Goal: Find specific page/section: Find specific page/section

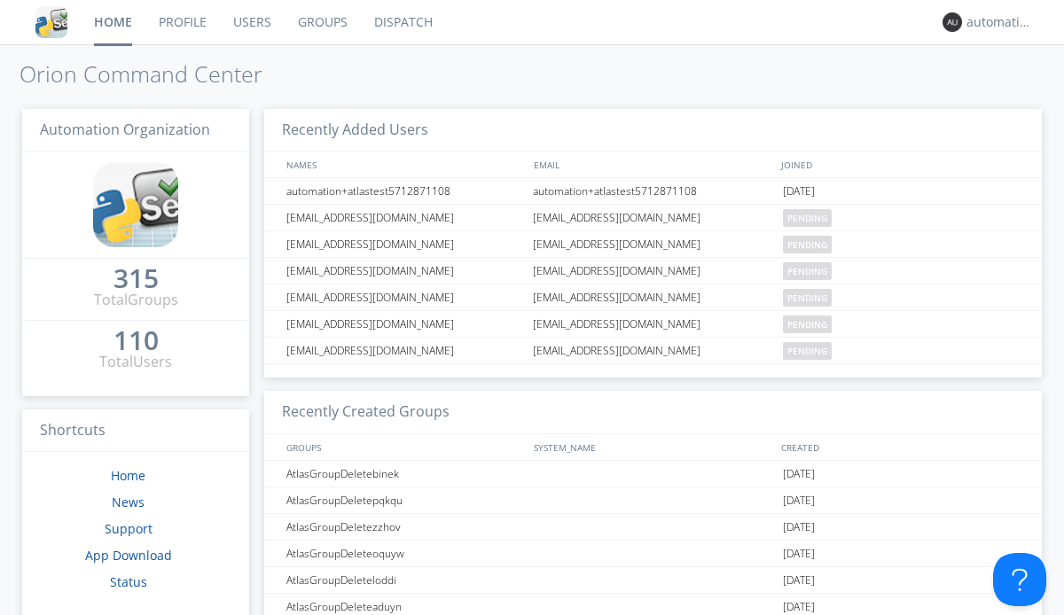
click at [402, 22] on link "Dispatch" at bounding box center [403, 22] width 85 height 44
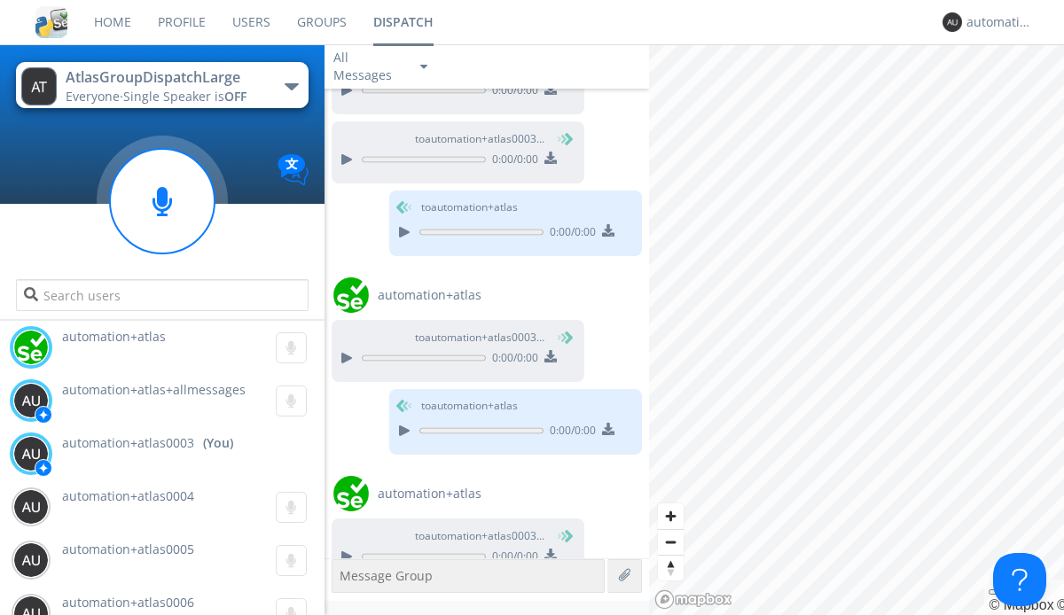
scroll to position [1685, 0]
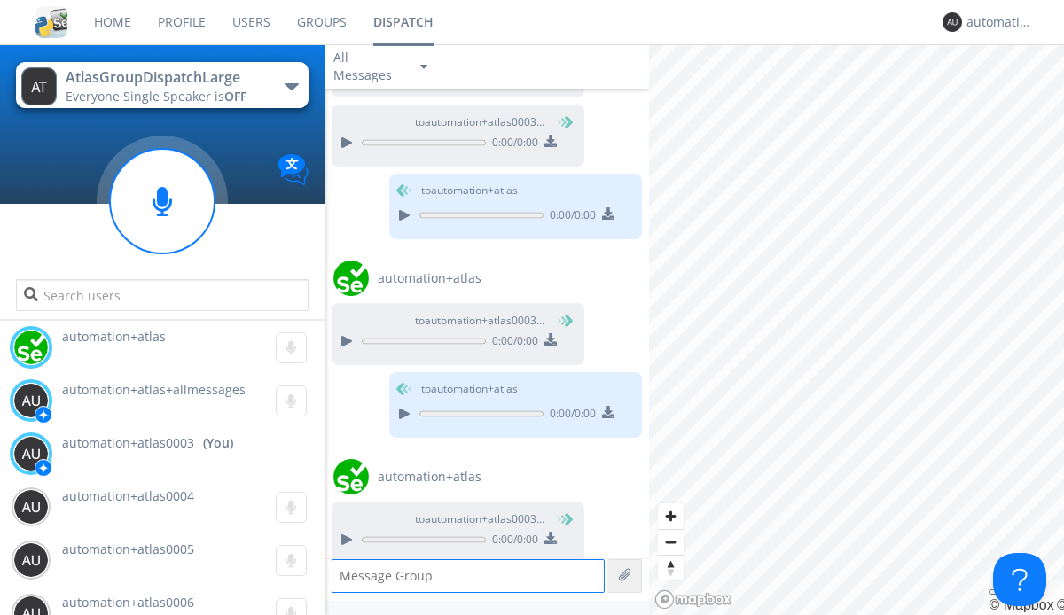
click at [291, 86] on div "button" at bounding box center [292, 86] width 14 height 7
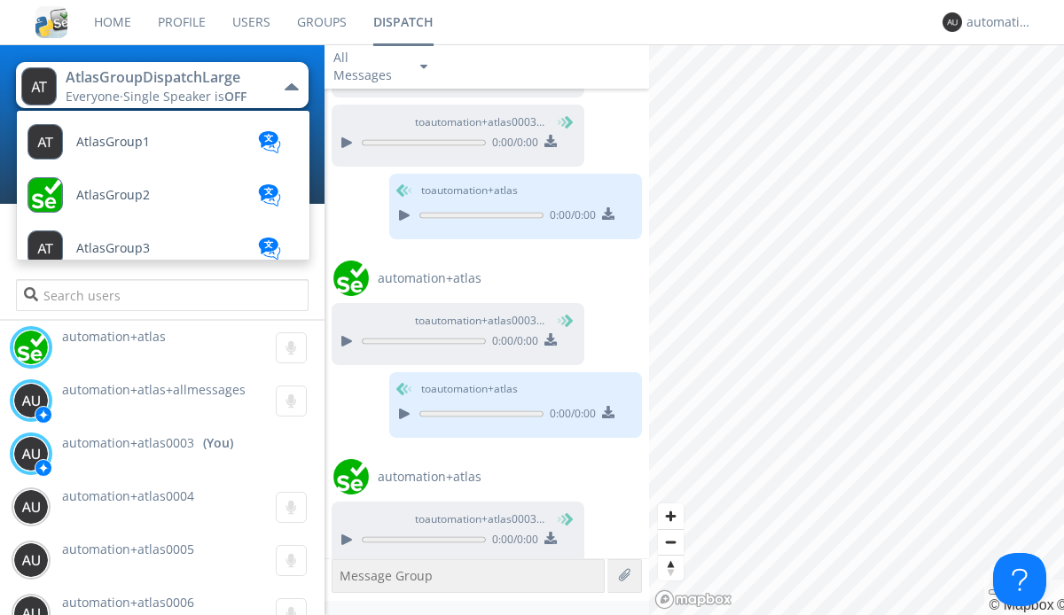
click at [134, 149] on span "AtlasGroupDispatch" at bounding box center [113, 142] width 74 height 13
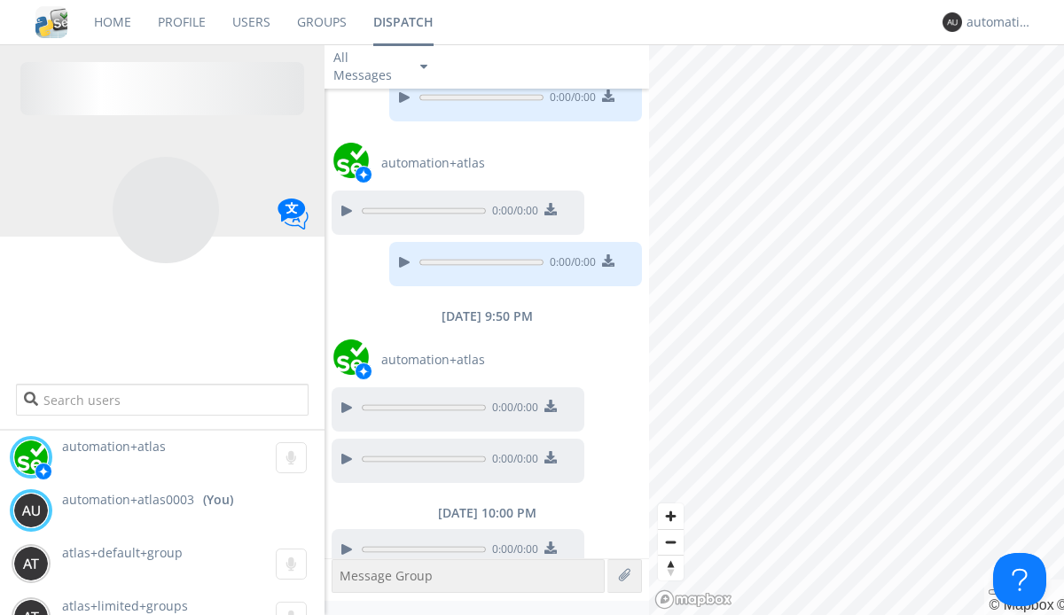
scroll to position [1337, 0]
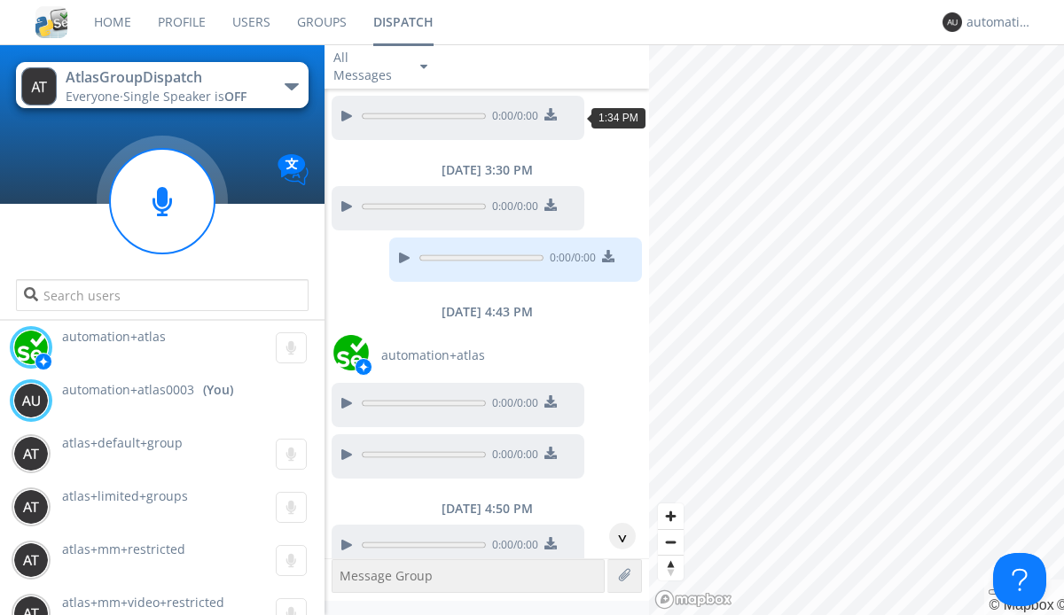
scroll to position [87, 0]
click at [615, 536] on div "^" at bounding box center [622, 536] width 27 height 27
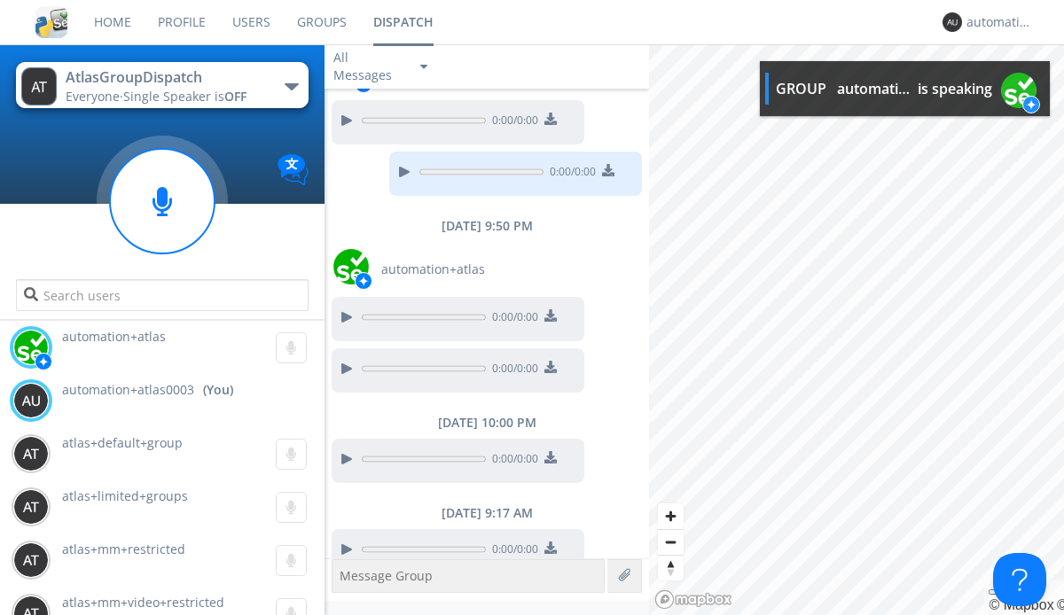
scroll to position [1373, 0]
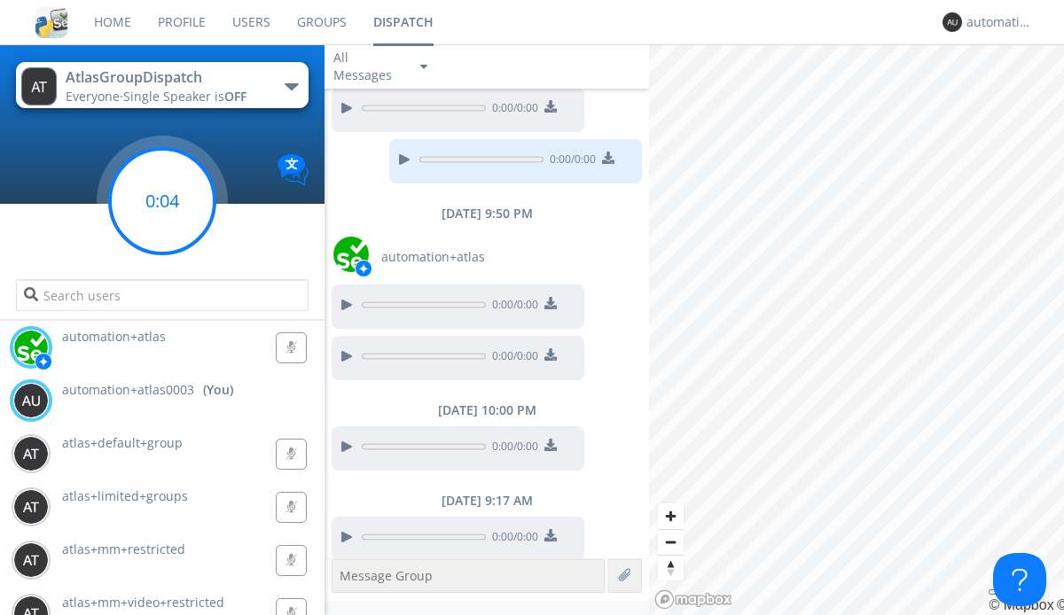
click at [162, 201] on g at bounding box center [162, 201] width 105 height 105
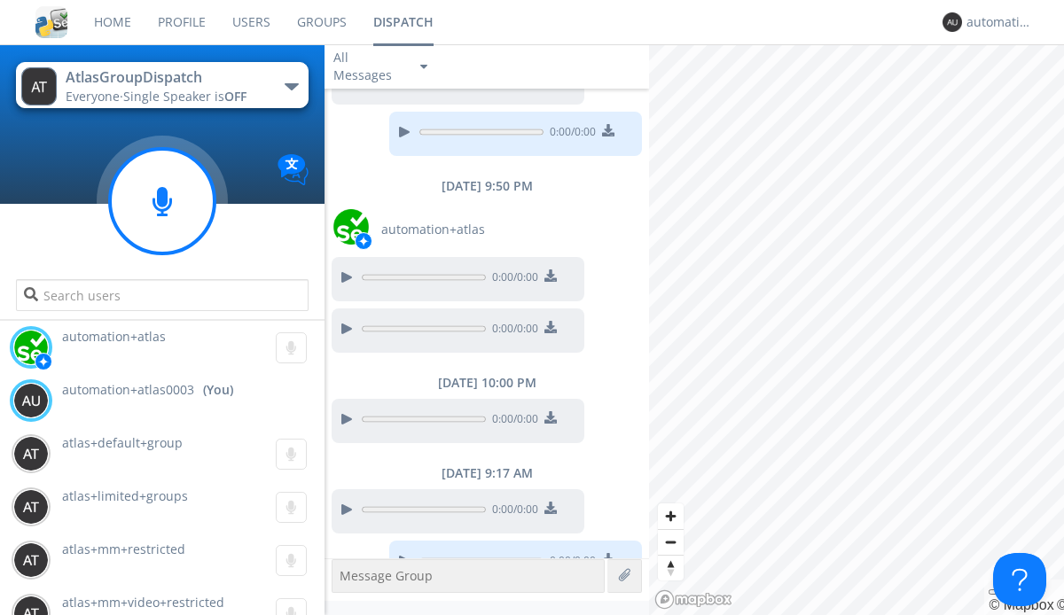
scroll to position [1425, 0]
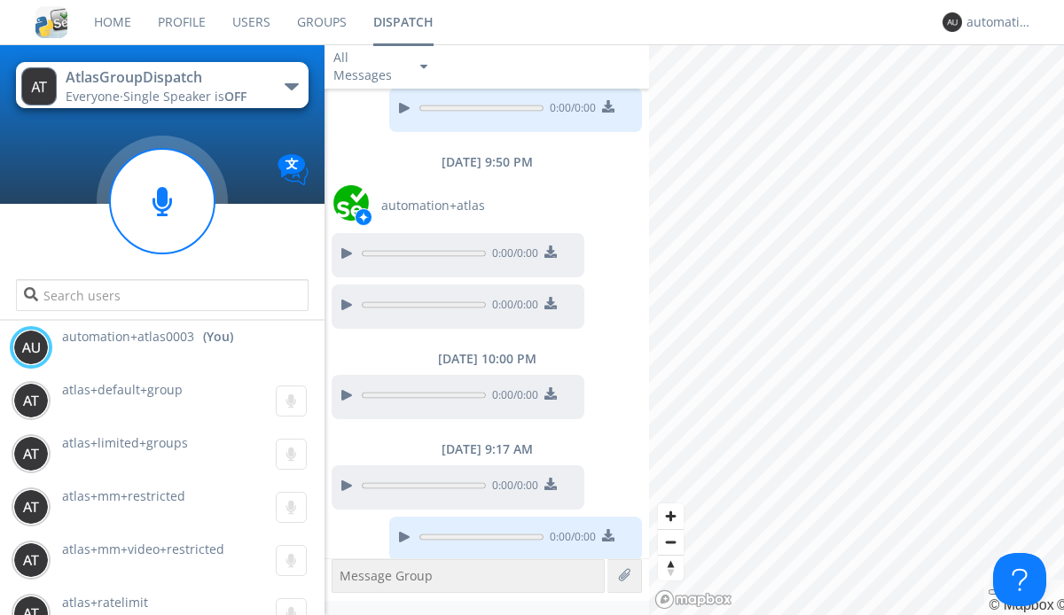
click at [291, 86] on div "button" at bounding box center [292, 86] width 14 height 7
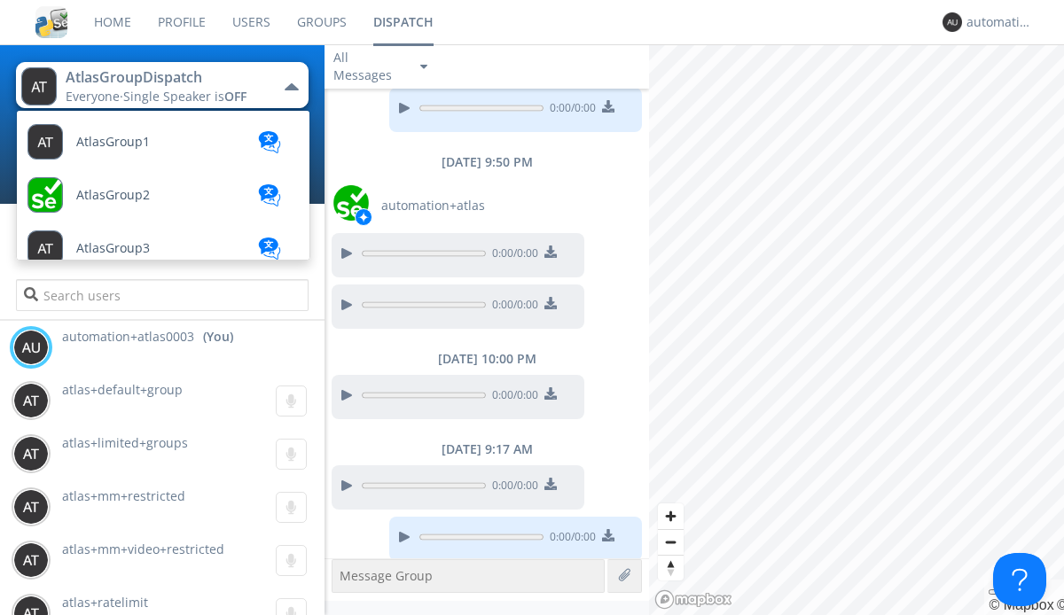
click at [137, 149] on span "AtlasGroupDispatch2" at bounding box center [113, 142] width 74 height 13
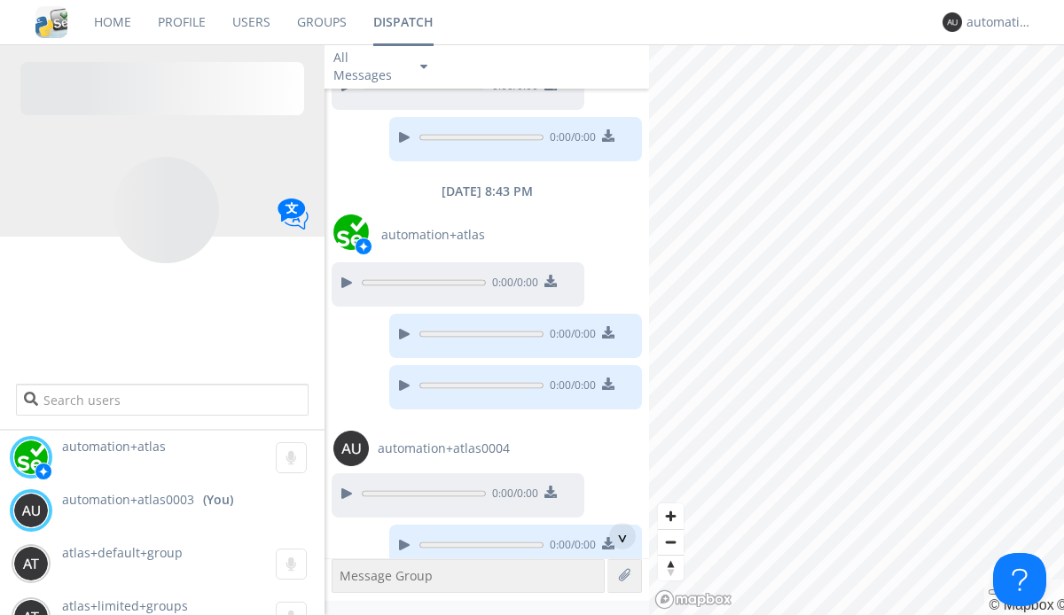
scroll to position [1206, 0]
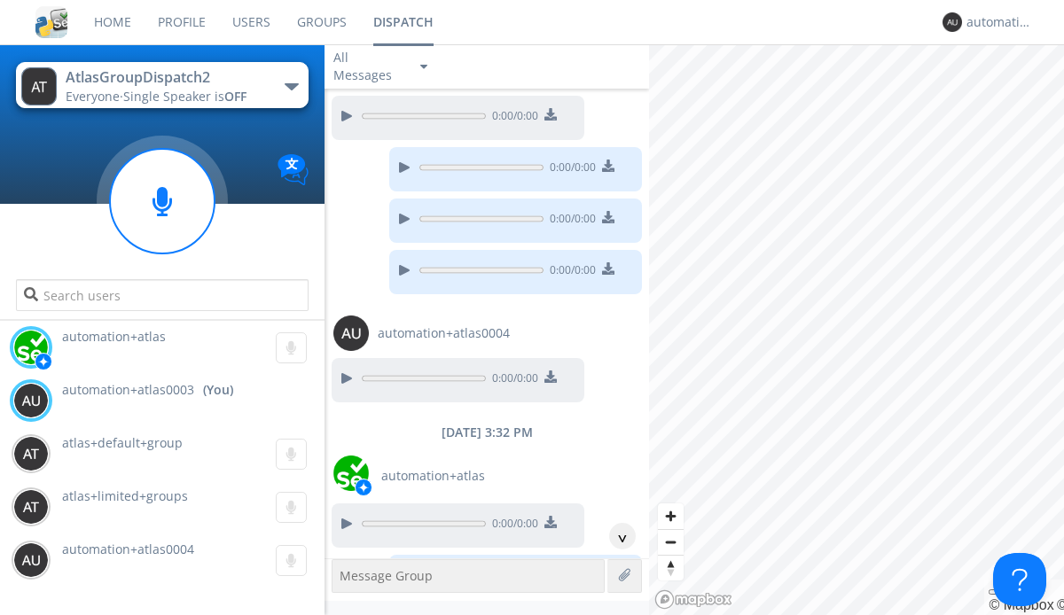
scroll to position [87, 0]
click at [615, 536] on div "^" at bounding box center [622, 536] width 27 height 27
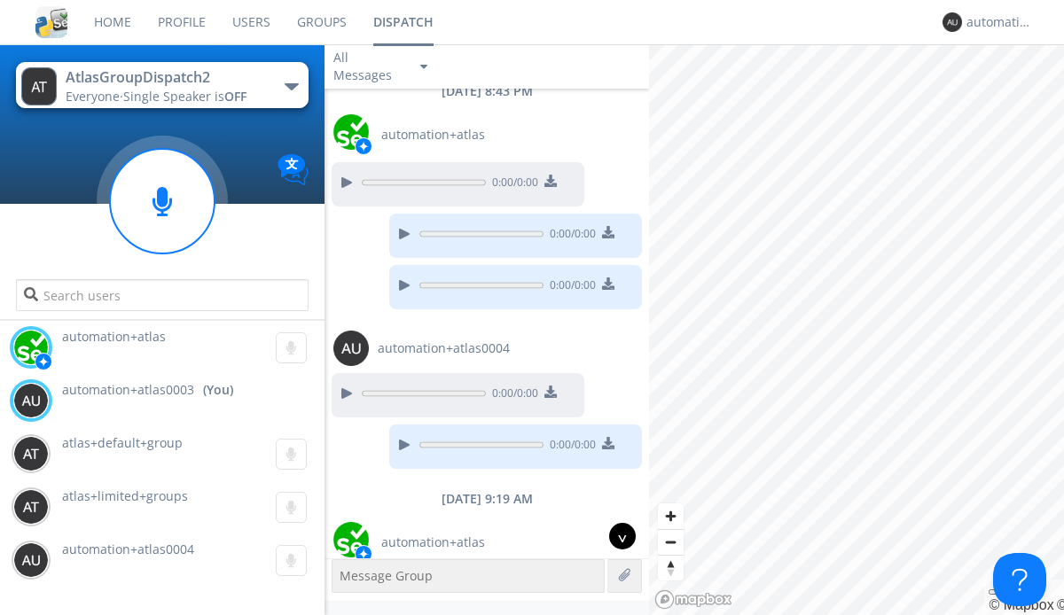
scroll to position [1297, 0]
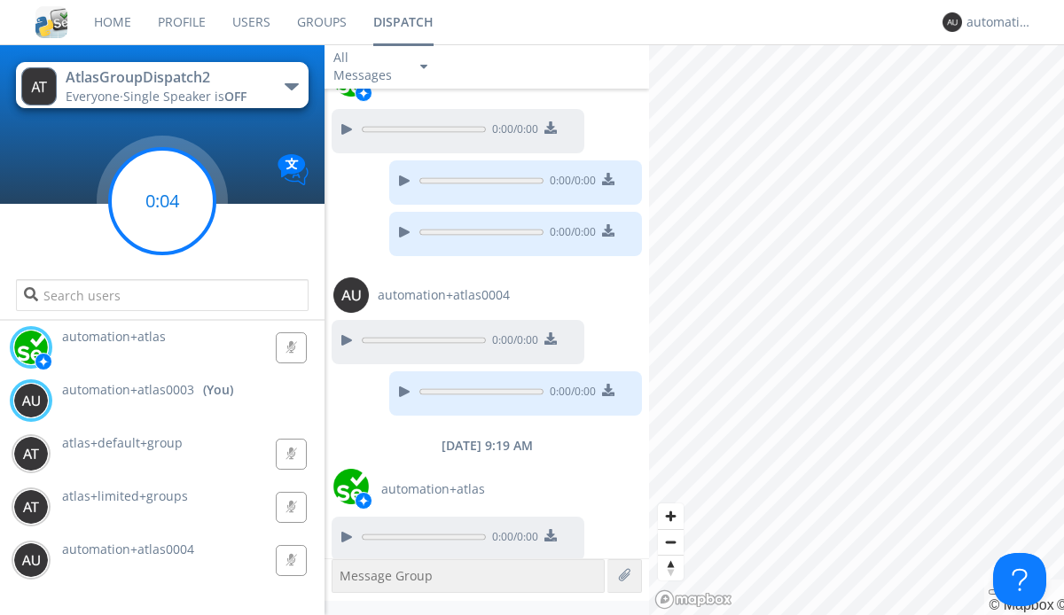
click at [162, 201] on g at bounding box center [162, 201] width 105 height 105
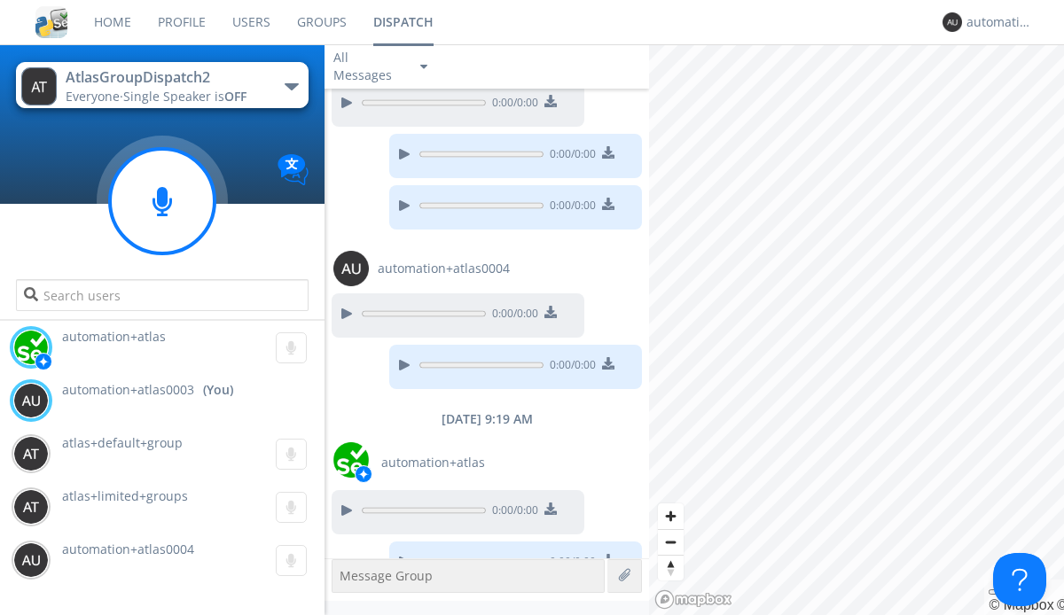
scroll to position [1349, 0]
